Goal: Task Accomplishment & Management: Manage account settings

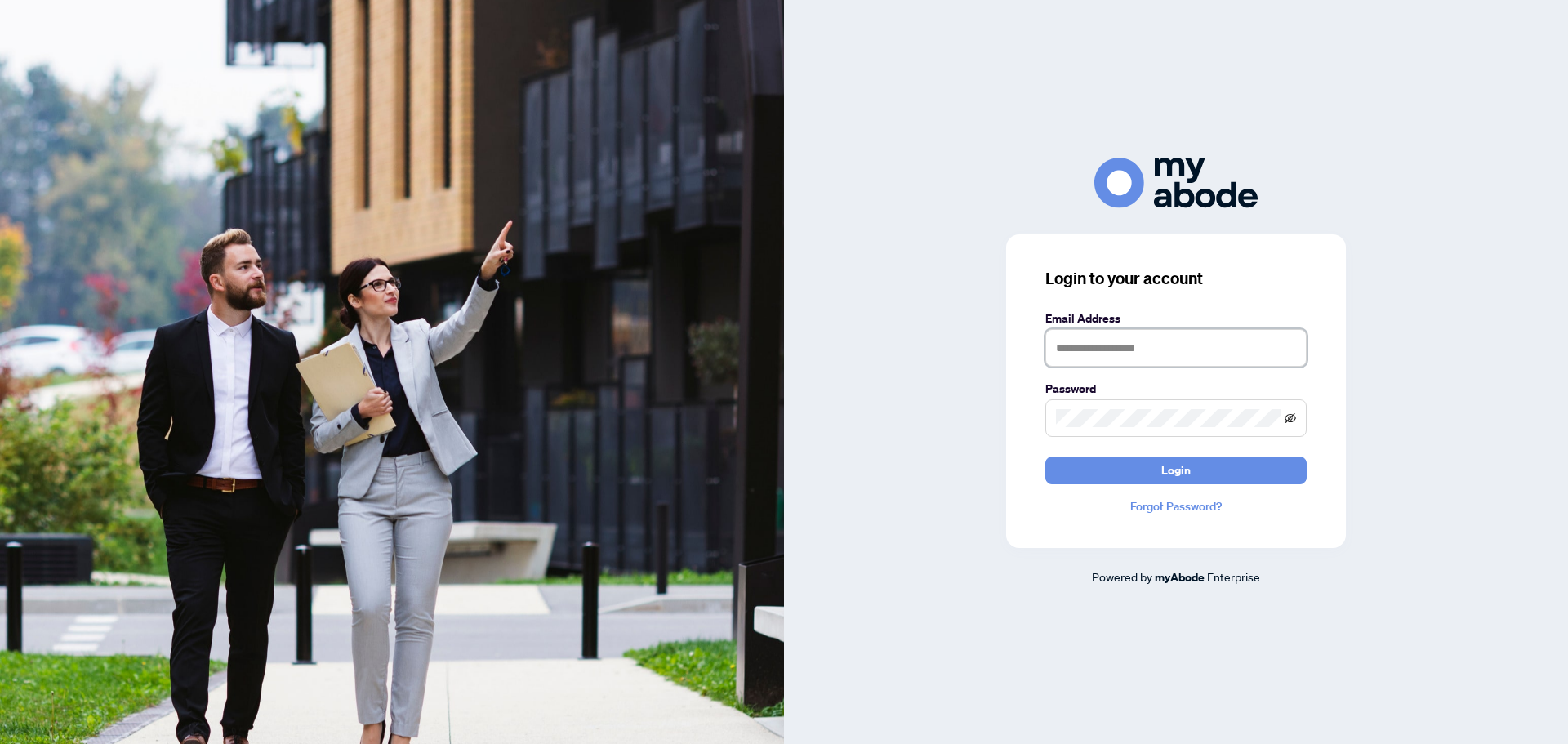
type input "**********"
click at [1288, 417] on icon "eye-invisible" at bounding box center [1290, 417] width 12 height 10
click at [1164, 469] on span "Login" at bounding box center [1176, 470] width 30 height 26
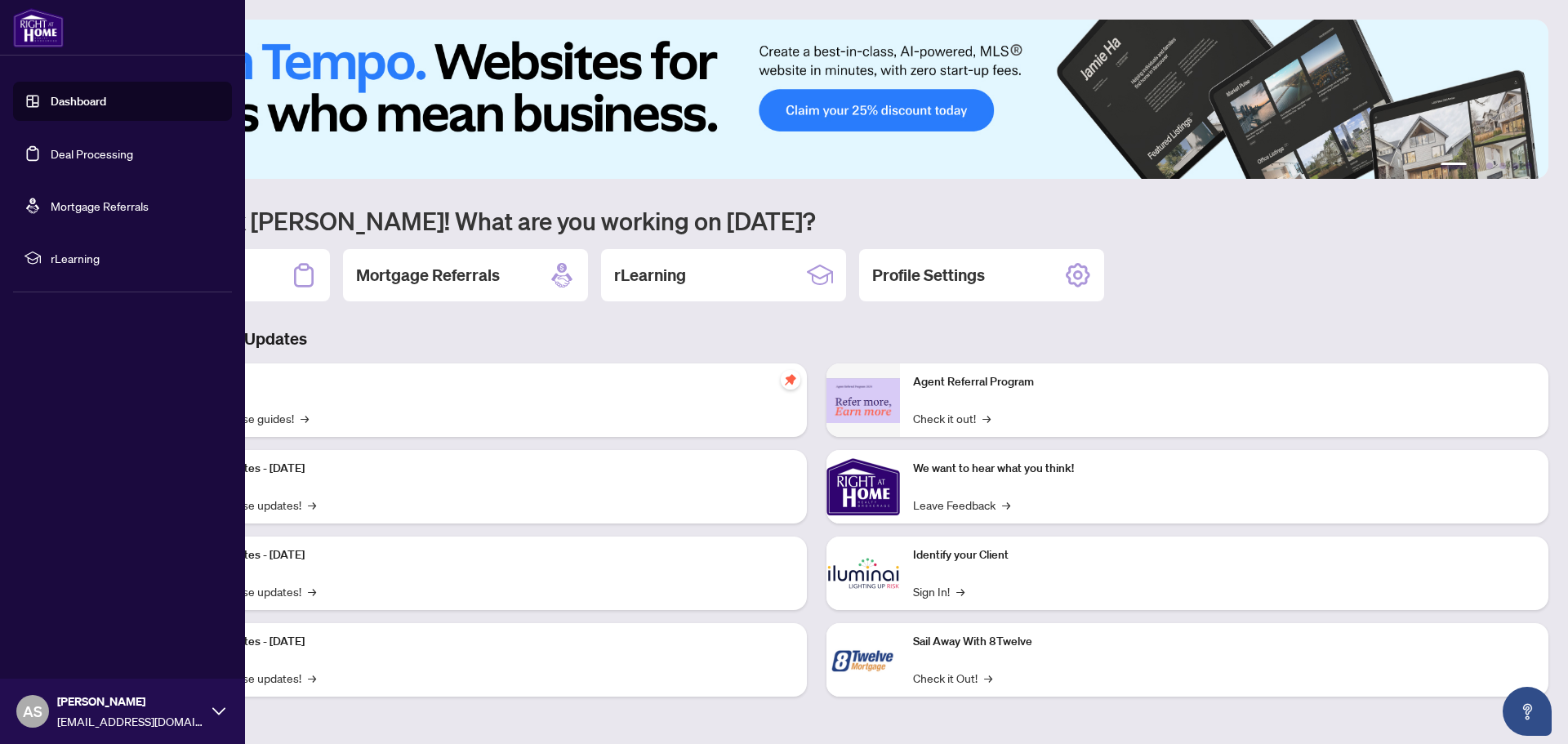
click at [72, 102] on link "Dashboard" at bounding box center [79, 101] width 56 height 15
click at [76, 158] on link "Deal Processing" at bounding box center [92, 154] width 82 height 15
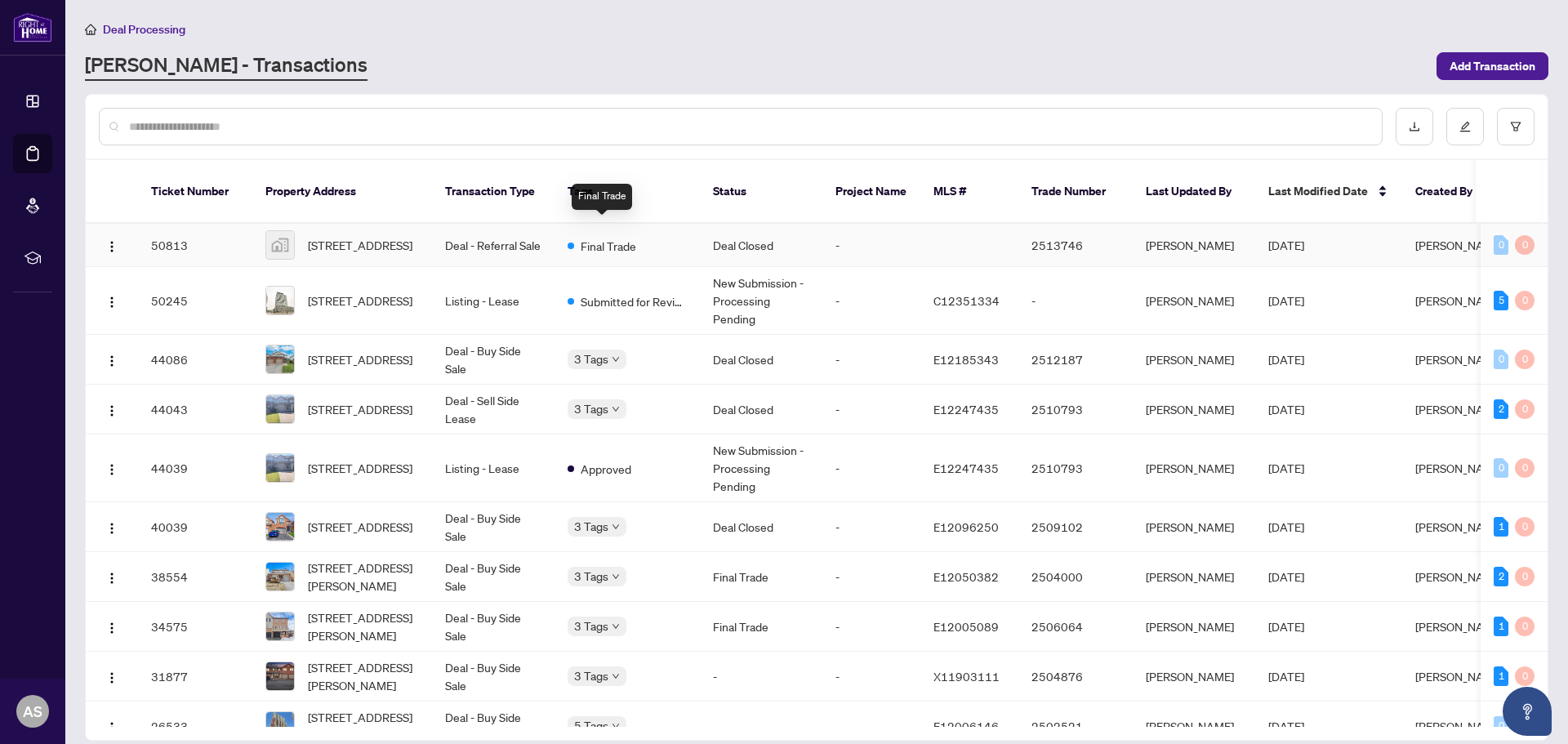
click at [578, 235] on div "Final Trade" at bounding box center [601, 245] width 68 height 20
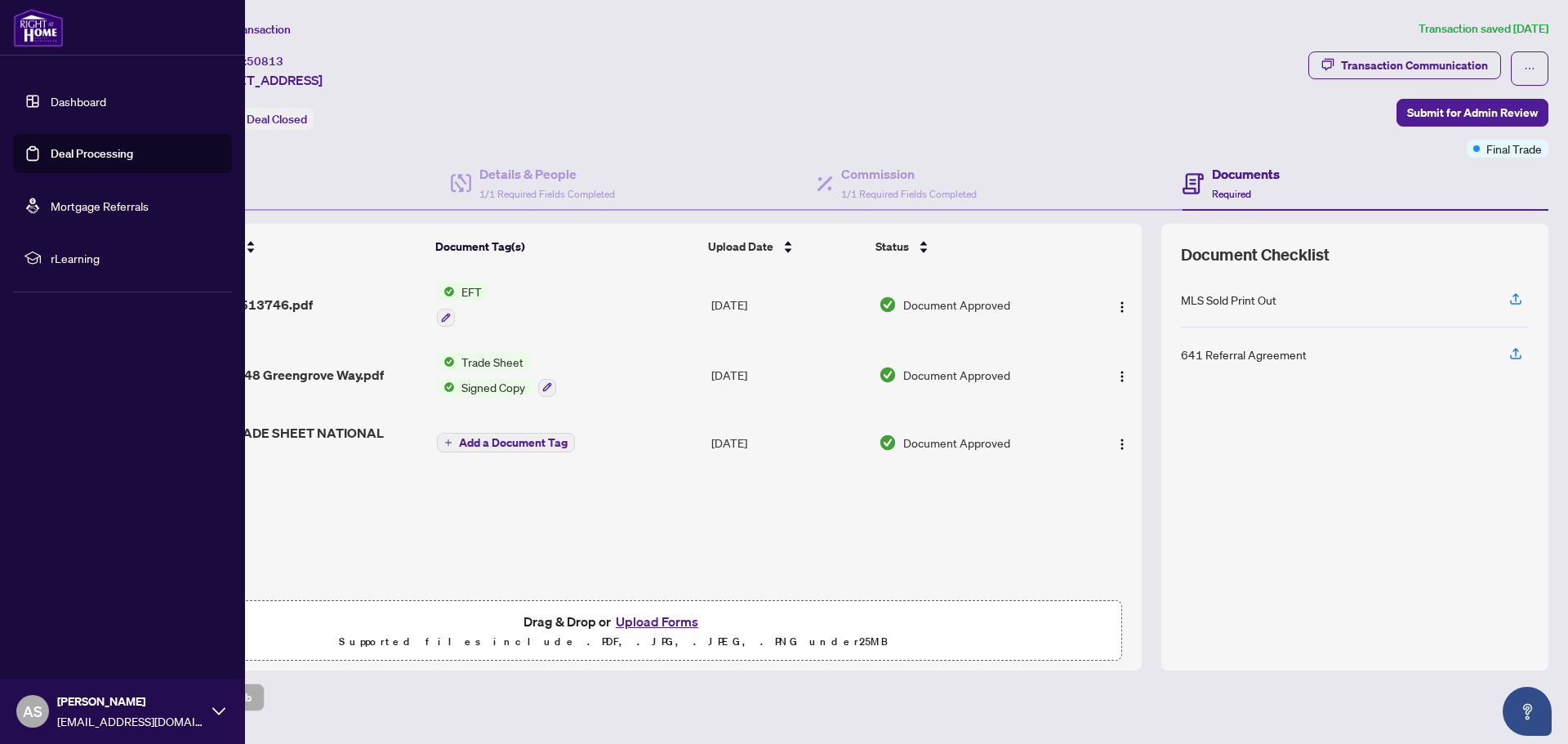
click at [93, 151] on link "Deal Processing" at bounding box center [92, 154] width 82 height 15
